Goal: Task Accomplishment & Management: Use online tool/utility

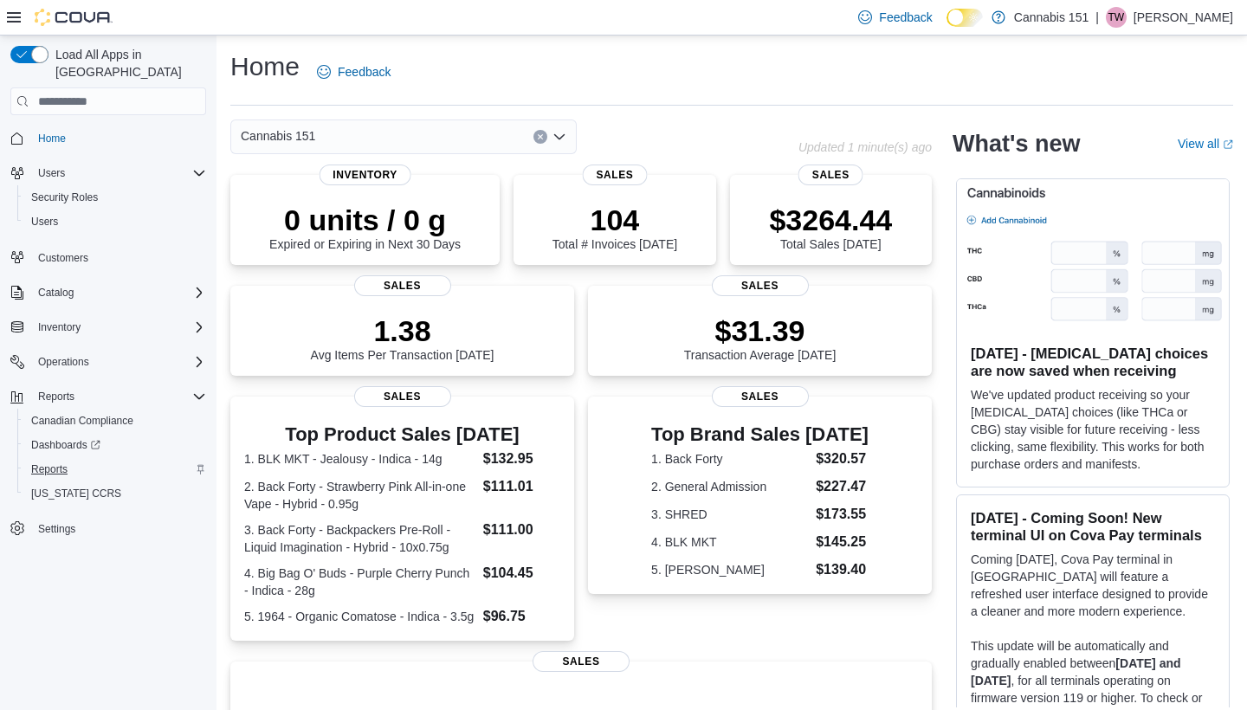
click at [49, 462] on span "Reports" at bounding box center [49, 469] width 36 height 14
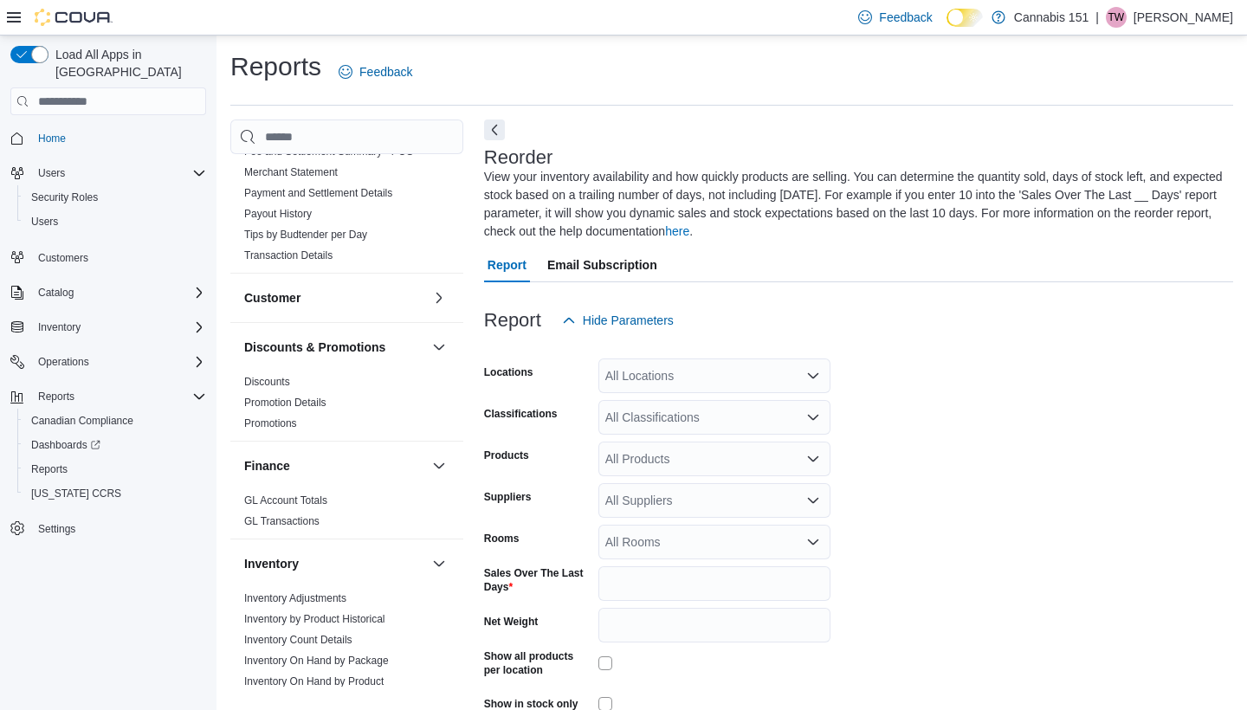
scroll to position [208, 0]
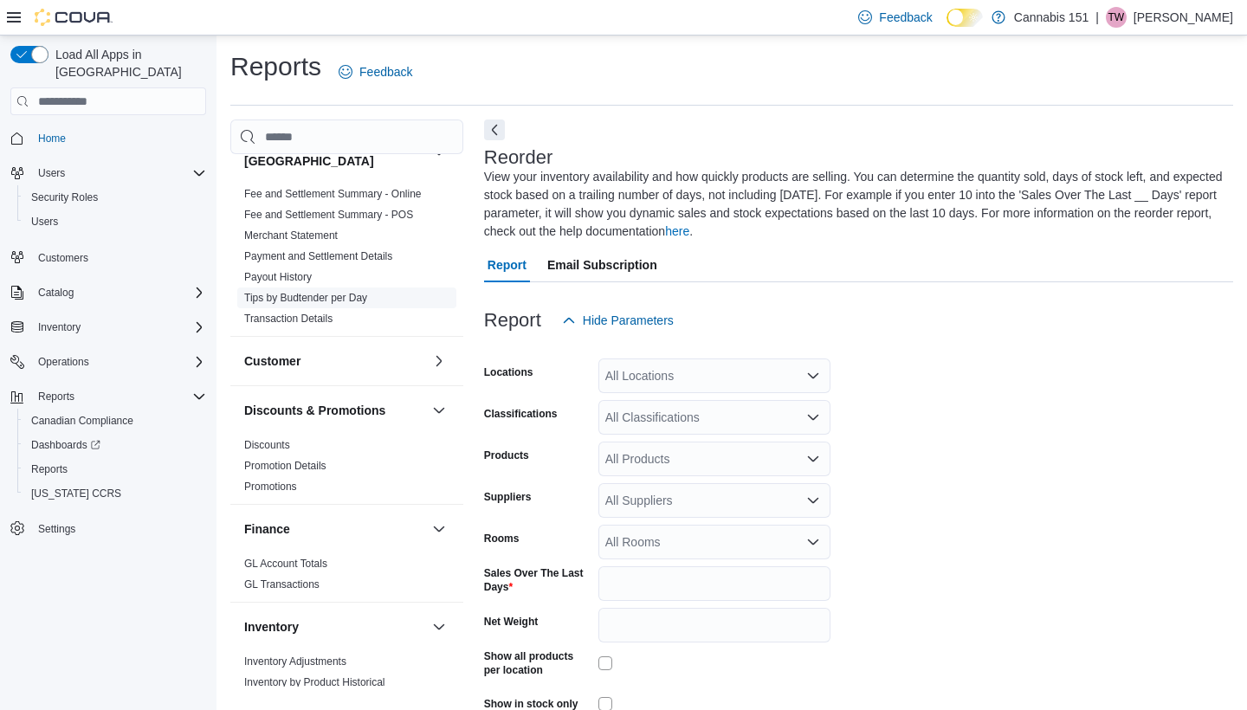
click at [323, 292] on link "Tips by Budtender per Day" at bounding box center [305, 298] width 123 height 12
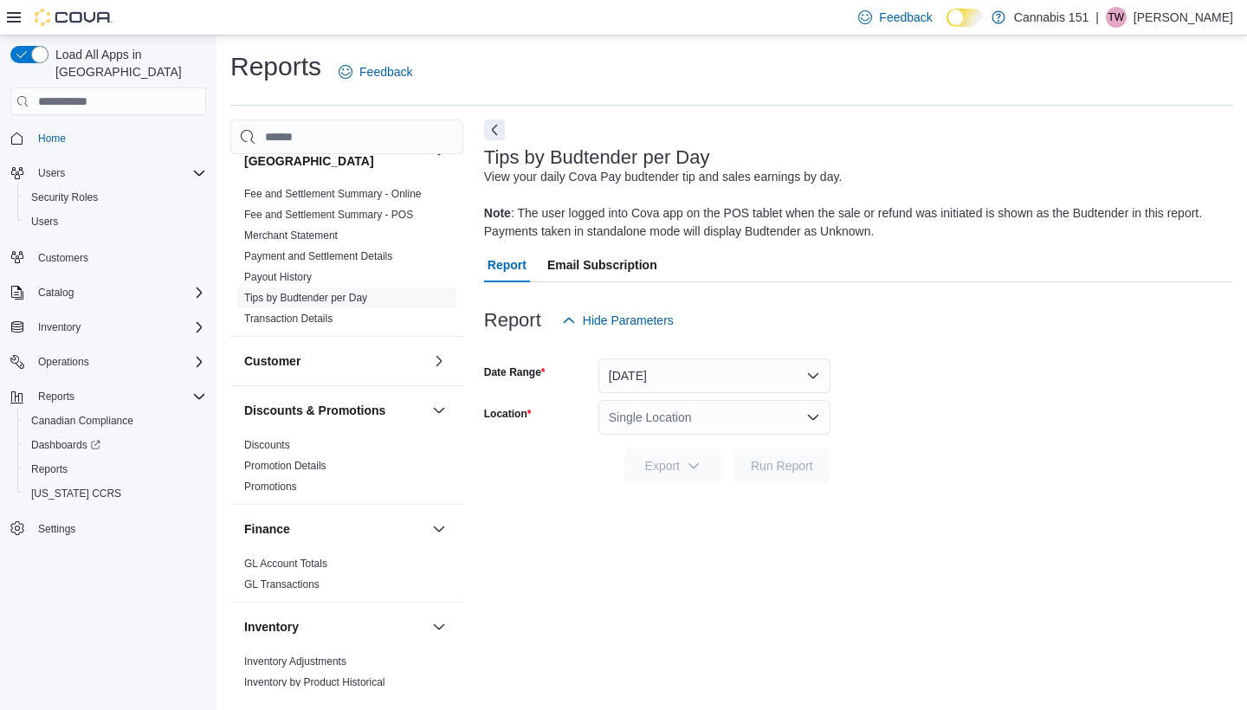
click at [747, 370] on button "Yesterday" at bounding box center [714, 375] width 232 height 35
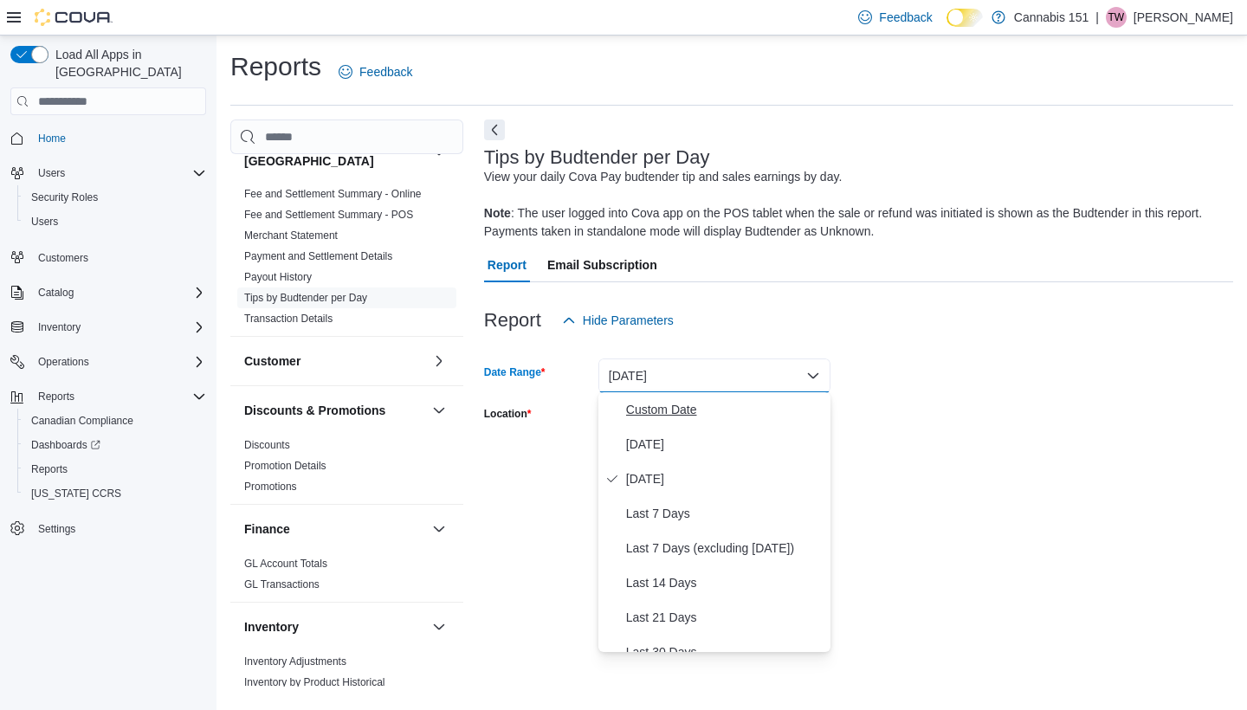
click at [719, 413] on span "Custom Date" at bounding box center [724, 409] width 197 height 21
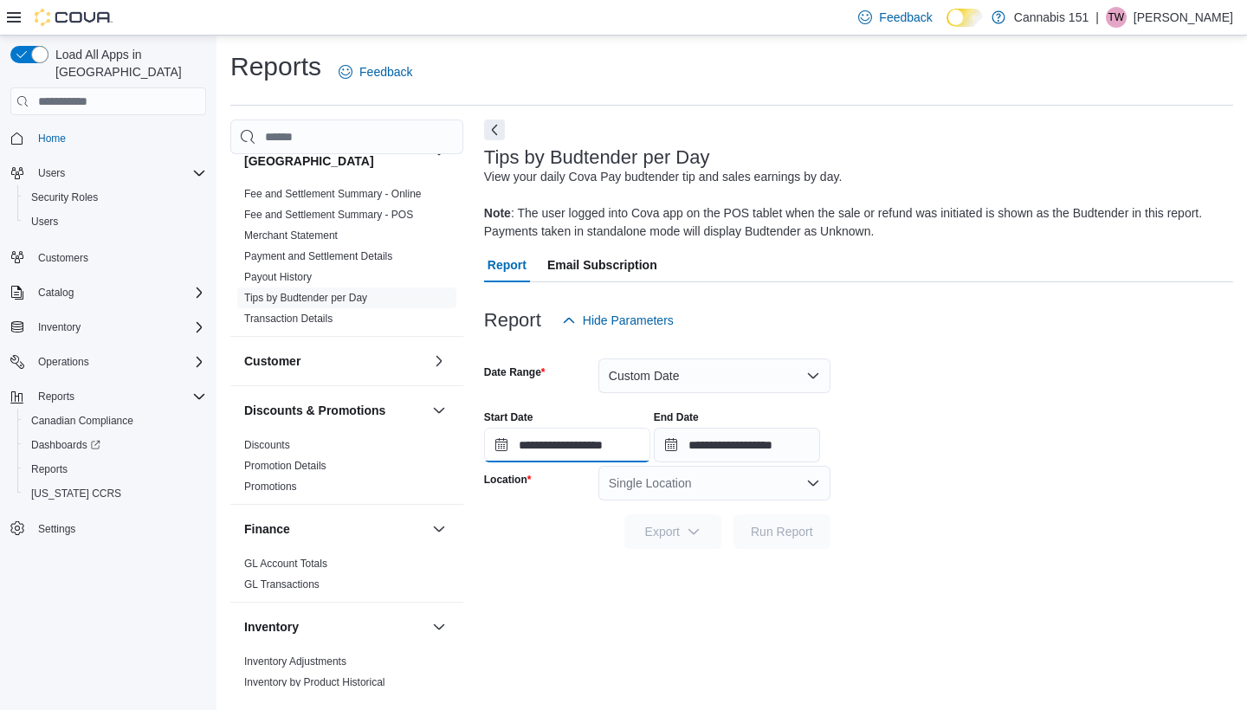
click at [631, 435] on input "**********" at bounding box center [567, 445] width 166 height 35
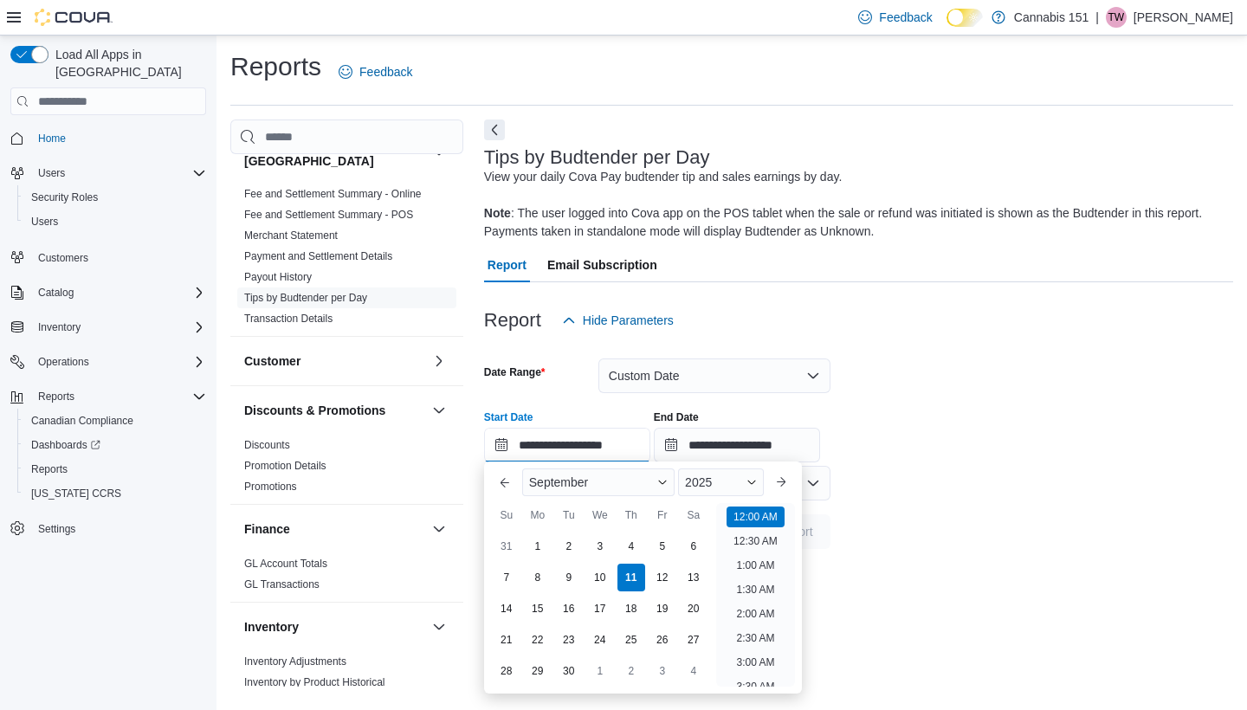
scroll to position [54, 0]
click at [514, 545] on div "31" at bounding box center [506, 546] width 30 height 30
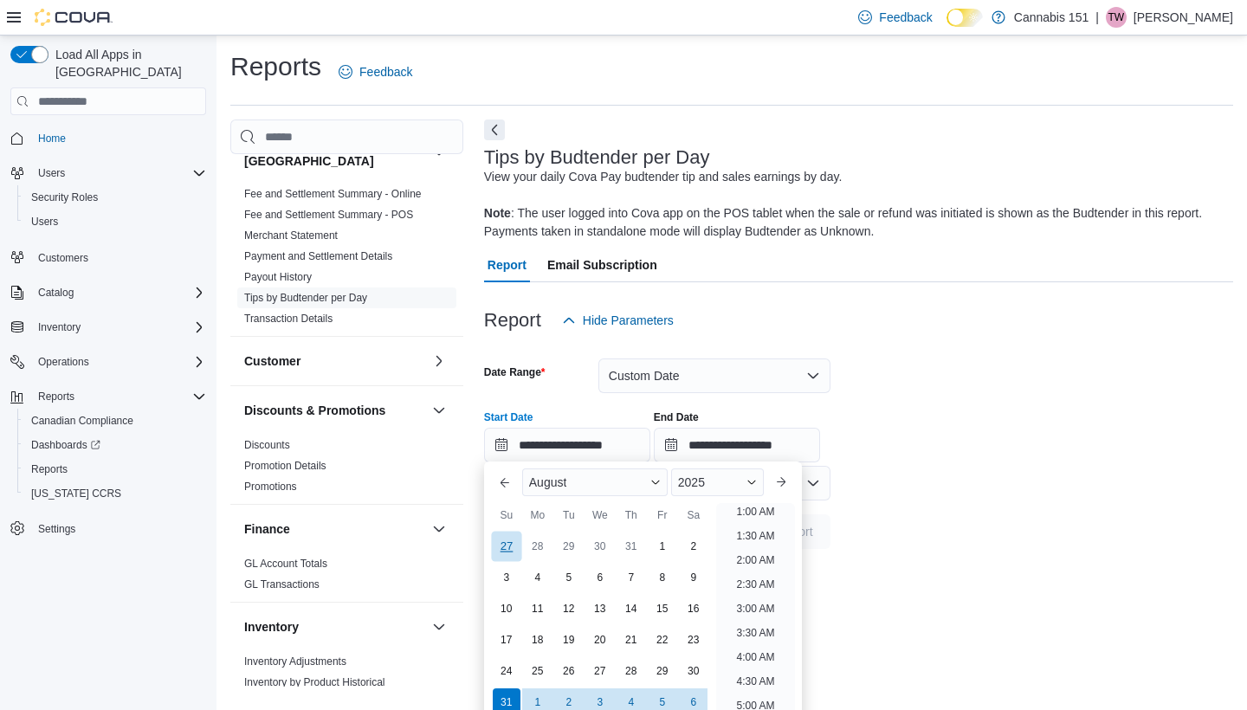
scroll to position [3, 0]
click at [696, 702] on div "6" at bounding box center [693, 702] width 30 height 30
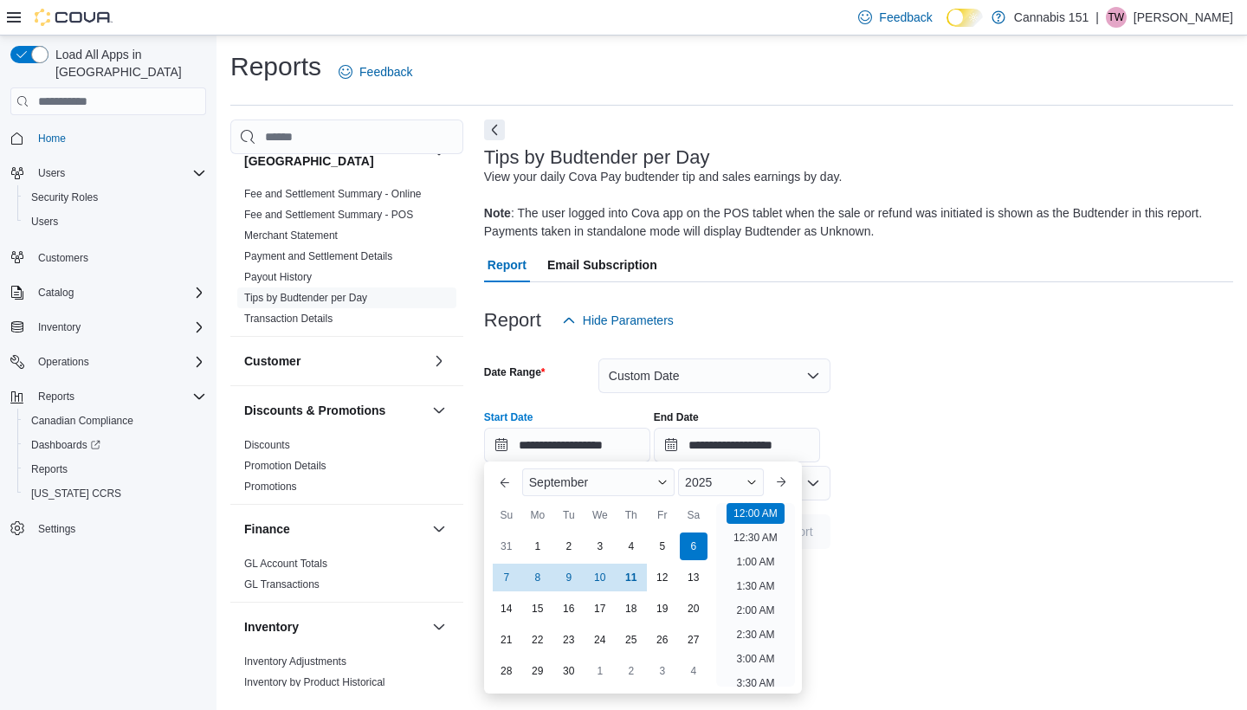
click at [984, 482] on form "**********" at bounding box center [858, 443] width 749 height 211
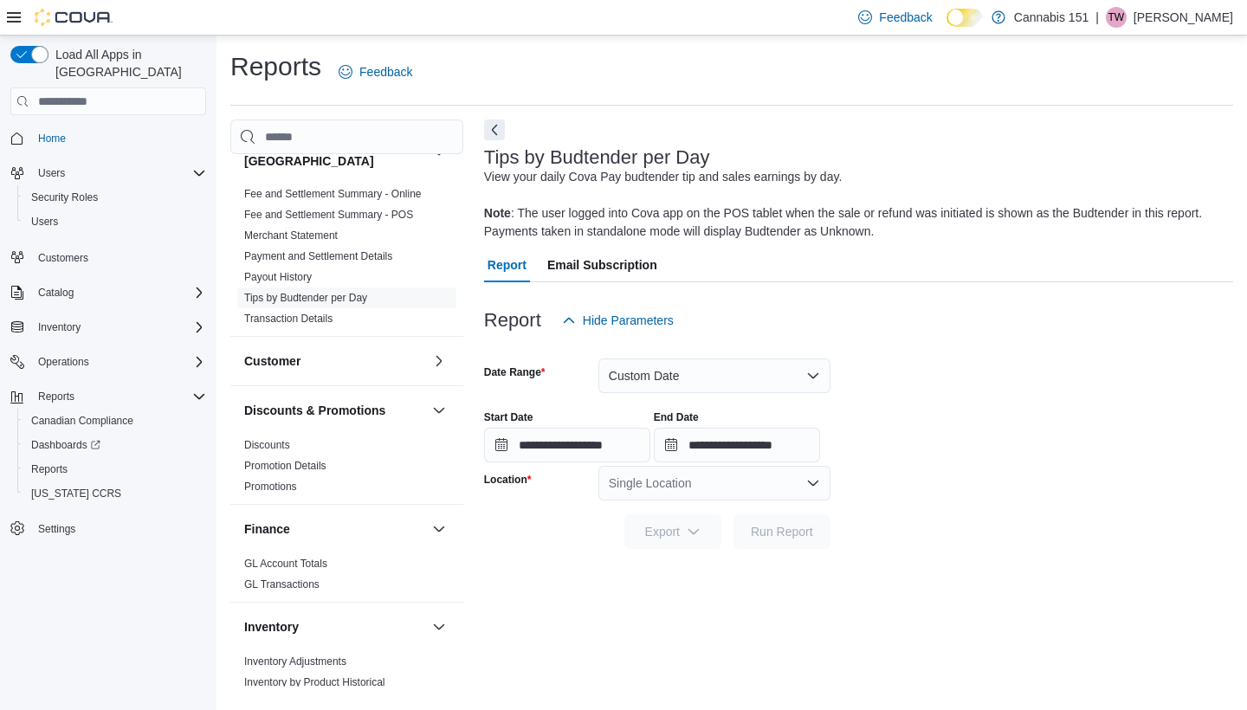
scroll to position [0, 0]
click at [713, 484] on div "Single Location" at bounding box center [714, 483] width 232 height 35
click at [715, 542] on span "156 The Queensway Suite 1B" at bounding box center [715, 536] width 119 height 17
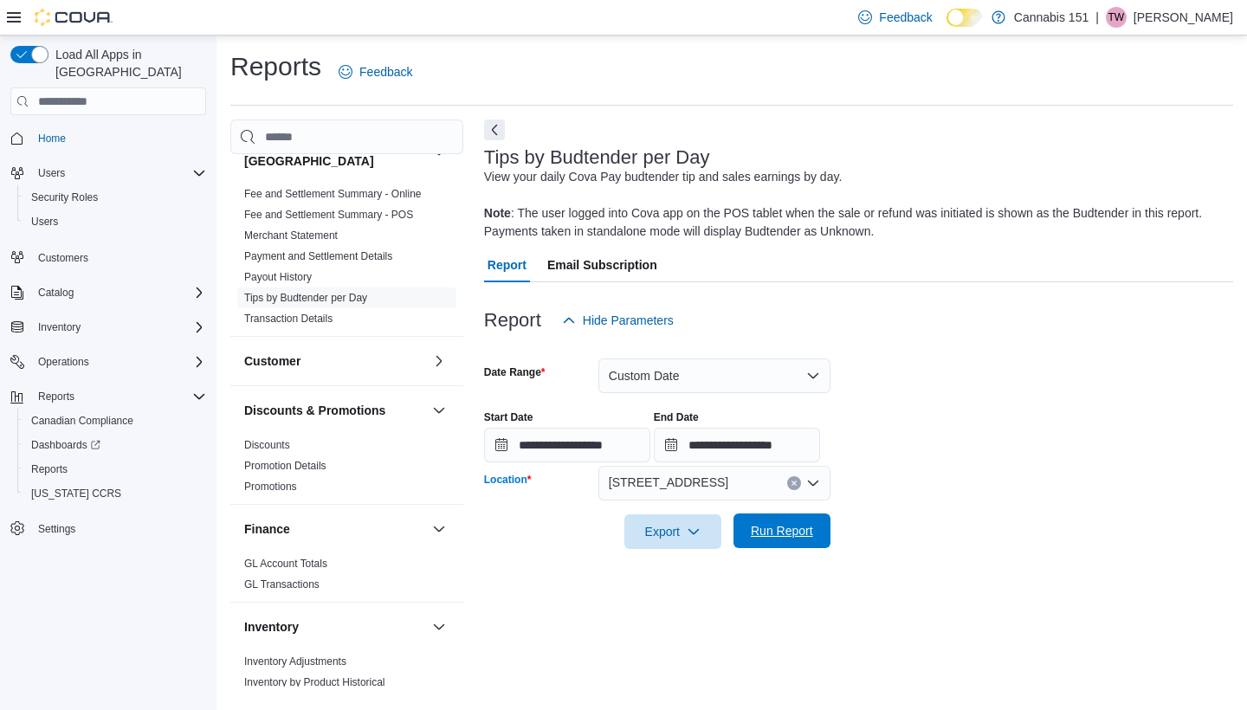
click at [774, 527] on span "Run Report" at bounding box center [782, 530] width 62 height 17
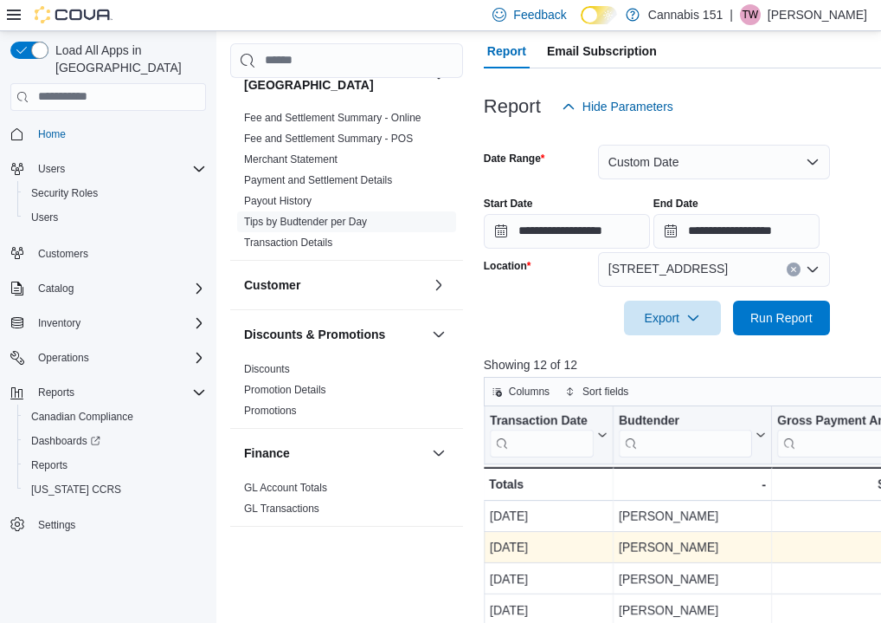
scroll to position [209, 0]
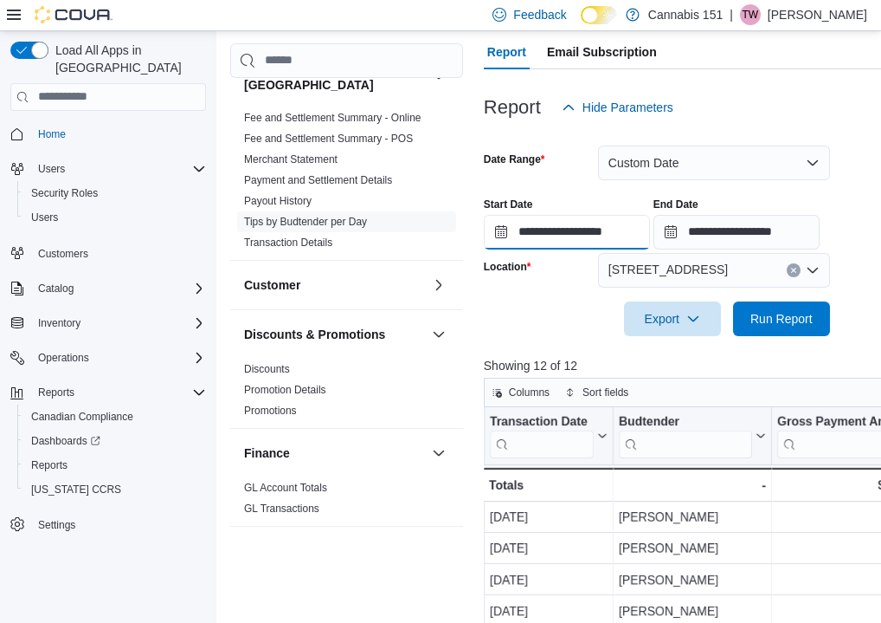
click at [642, 231] on input "**********" at bounding box center [567, 232] width 166 height 35
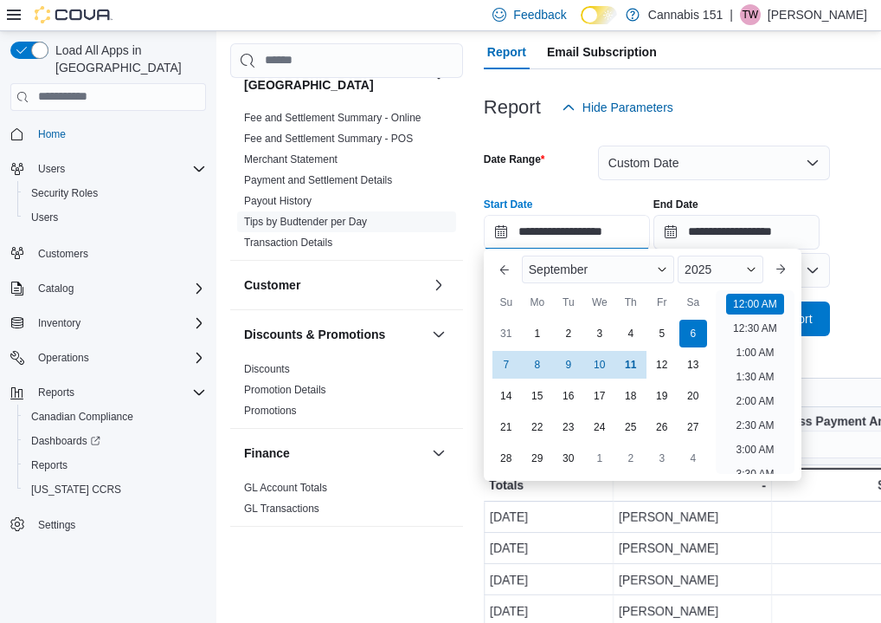
scroll to position [54, 0]
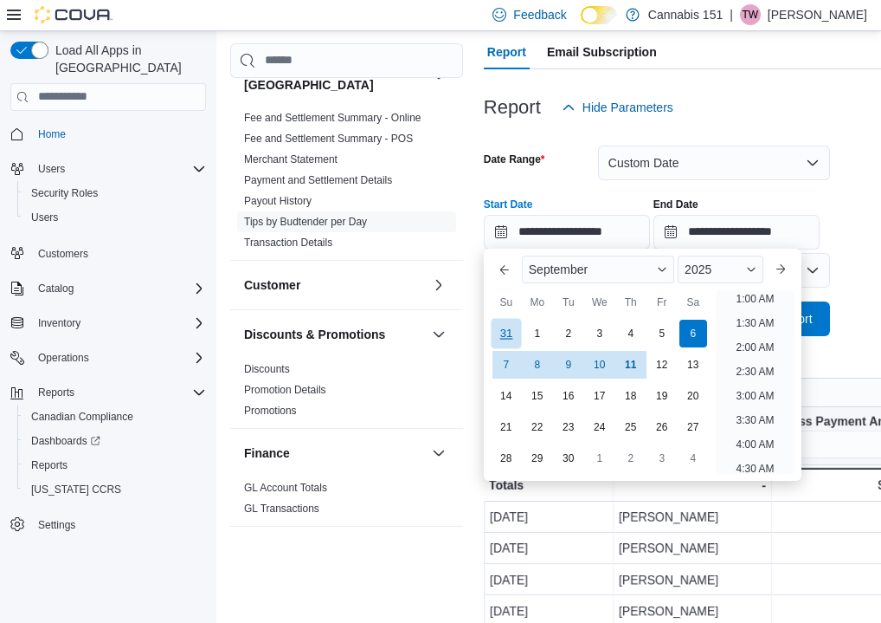
click at [507, 332] on div "31" at bounding box center [506, 333] width 30 height 30
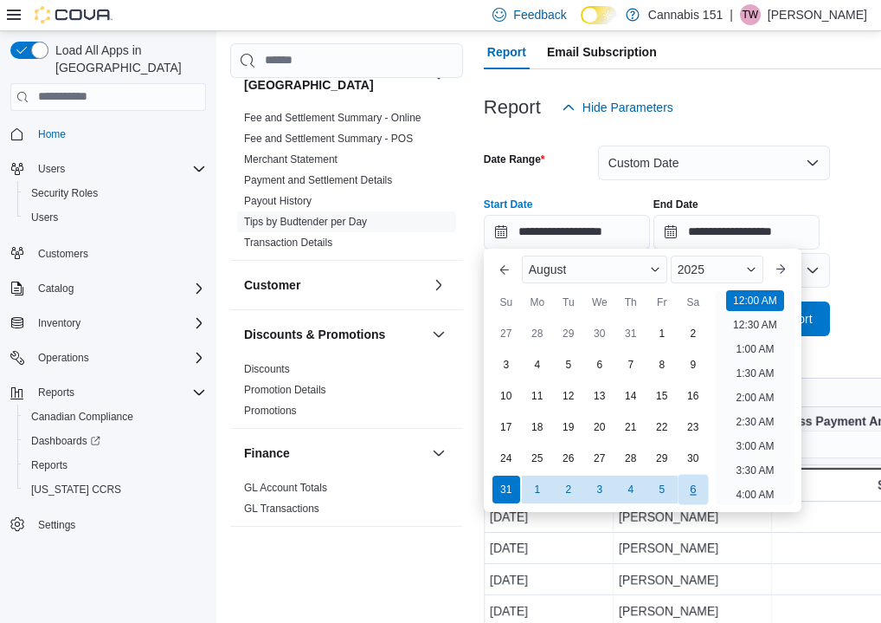
click at [698, 488] on div "6" at bounding box center [693, 489] width 30 height 30
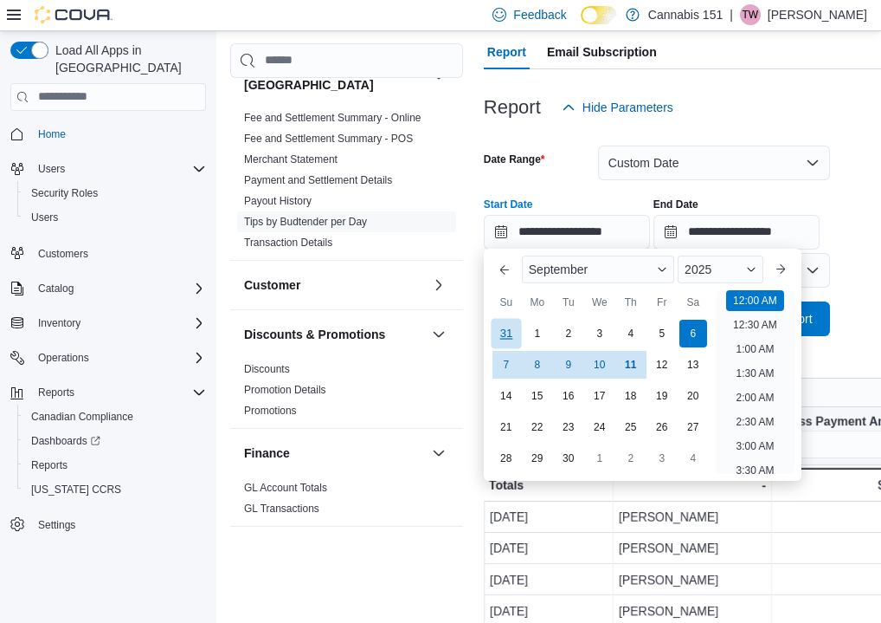
click at [509, 338] on div "31" at bounding box center [506, 333] width 30 height 30
type input "**********"
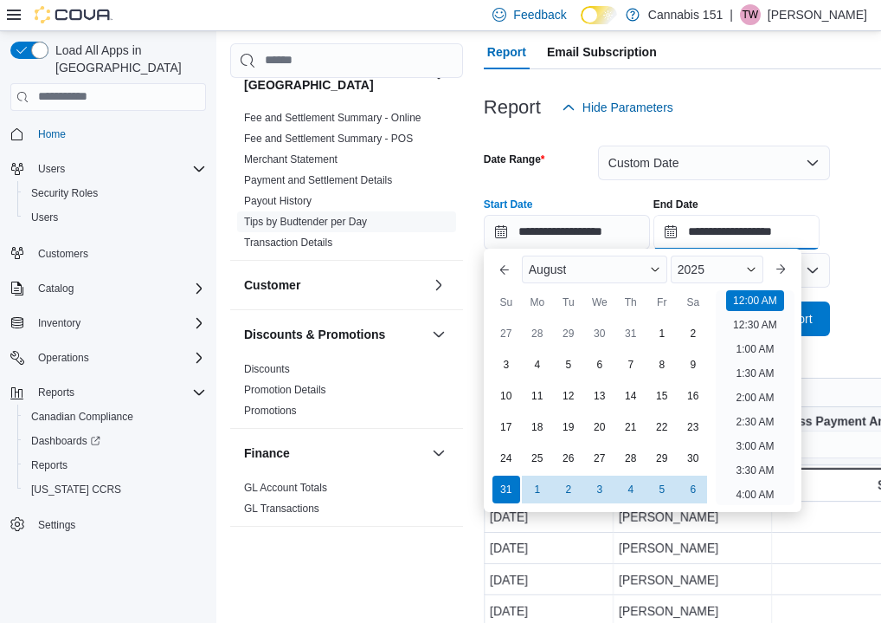
click at [787, 241] on input "**********" at bounding box center [737, 232] width 166 height 35
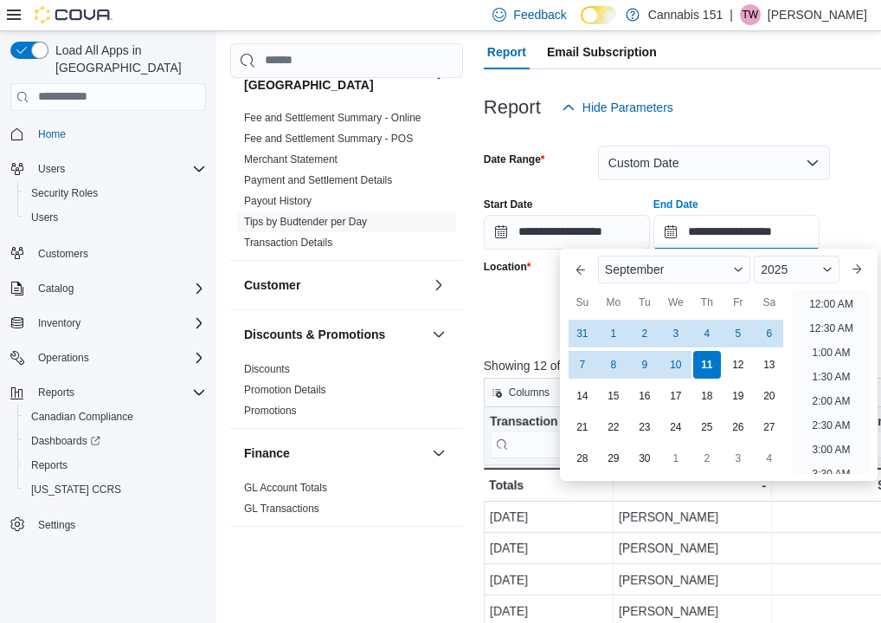
scroll to position [984, 0]
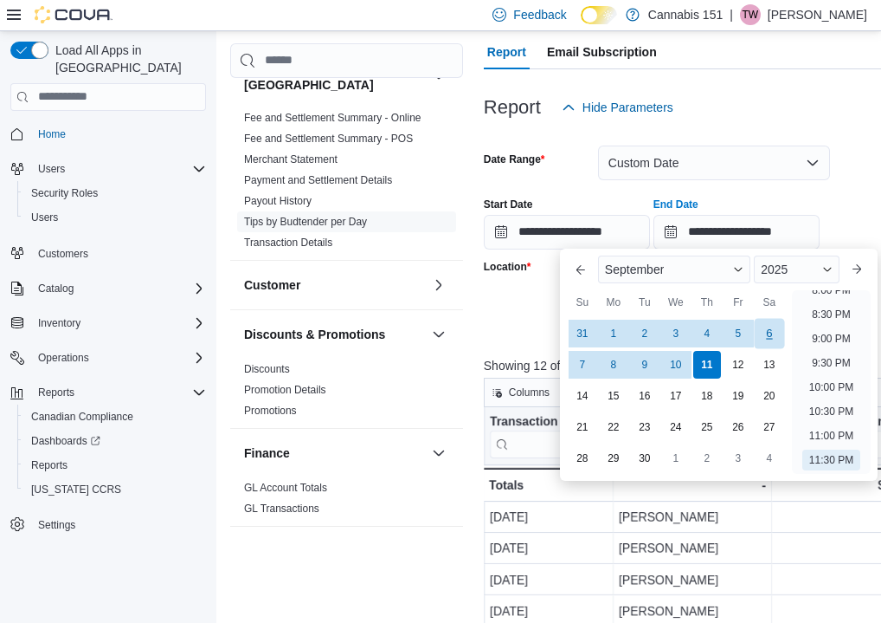
click at [775, 332] on div "6" at bounding box center [769, 333] width 30 height 30
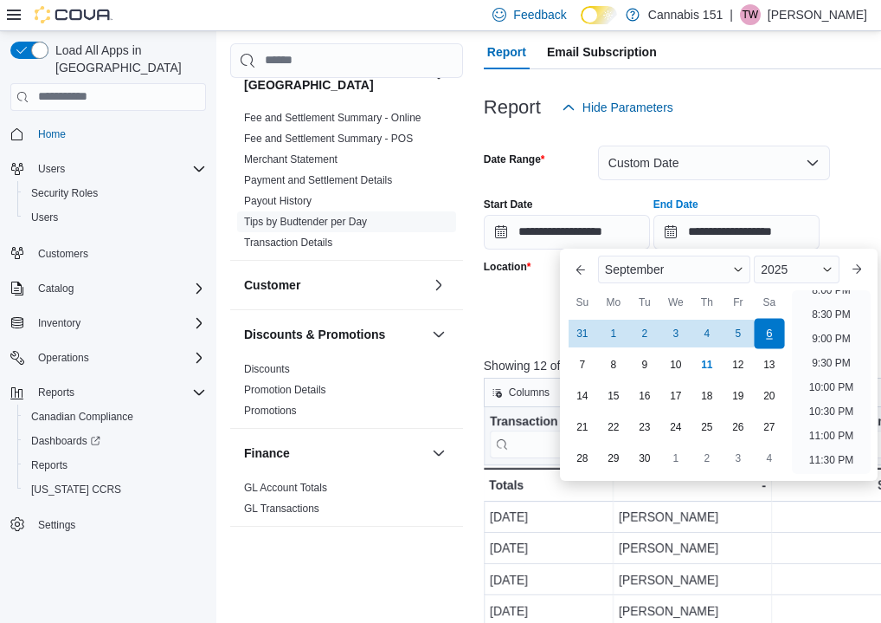
type input "**********"
click at [845, 180] on div at bounding box center [784, 181] width 600 height 3
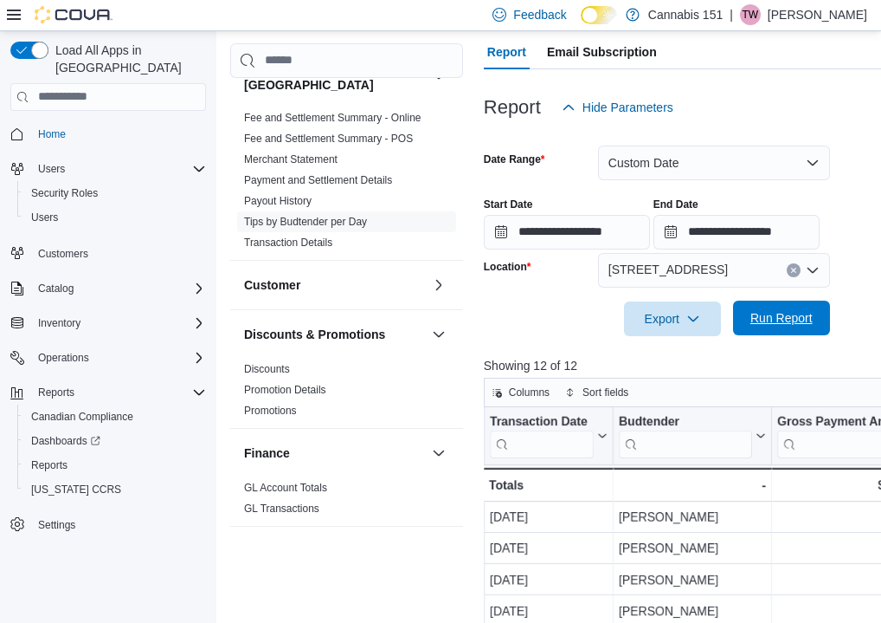
click at [780, 318] on span "Run Report" at bounding box center [782, 317] width 62 height 17
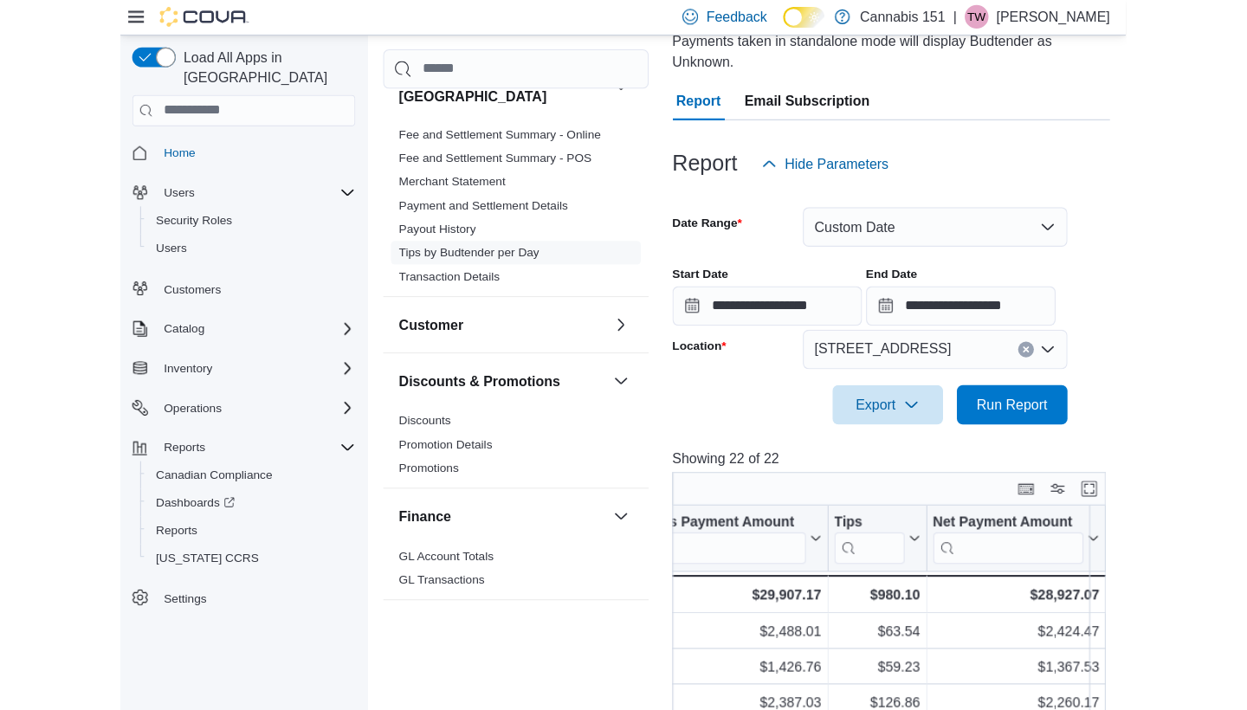
scroll to position [0, 339]
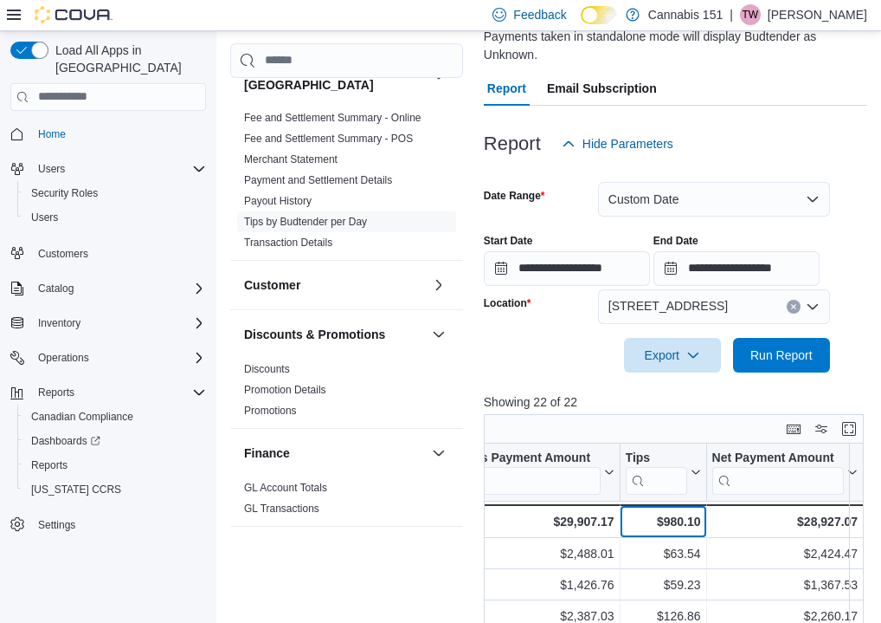
click at [657, 523] on div "$980.10" at bounding box center [662, 521] width 75 height 21
copy div "$980.10"
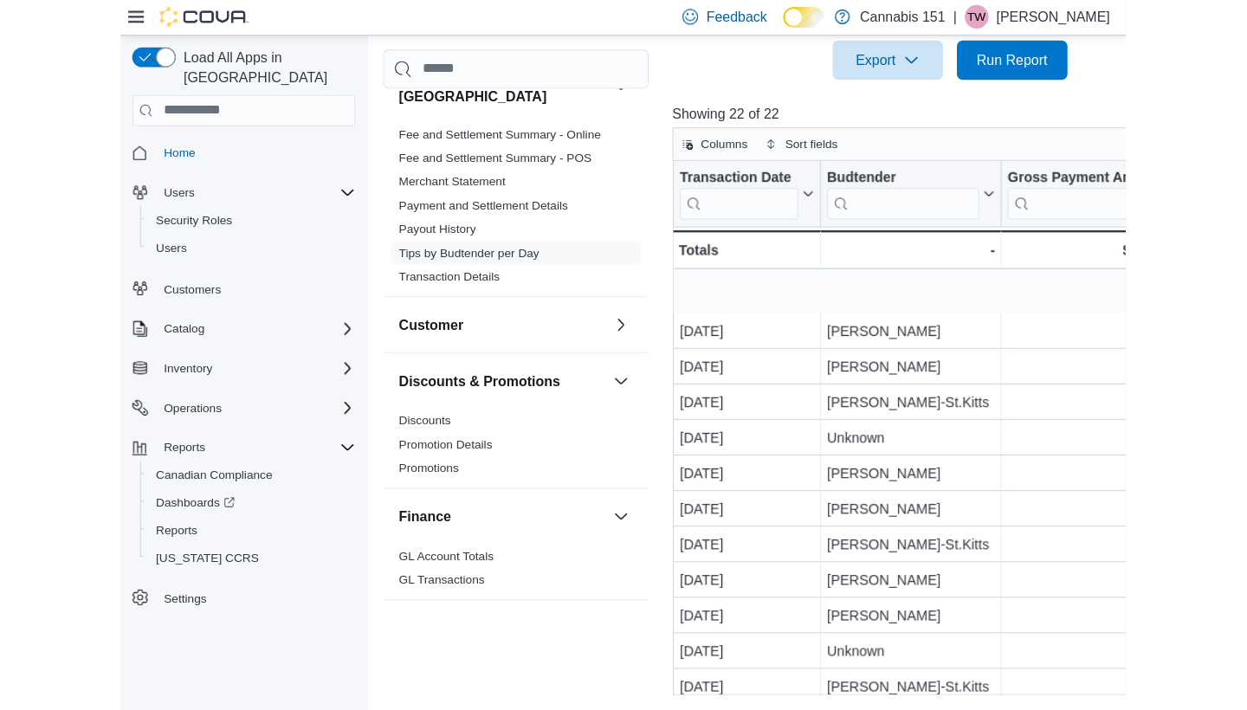
scroll to position [461, 0]
